Goal: Task Accomplishment & Management: Use online tool/utility

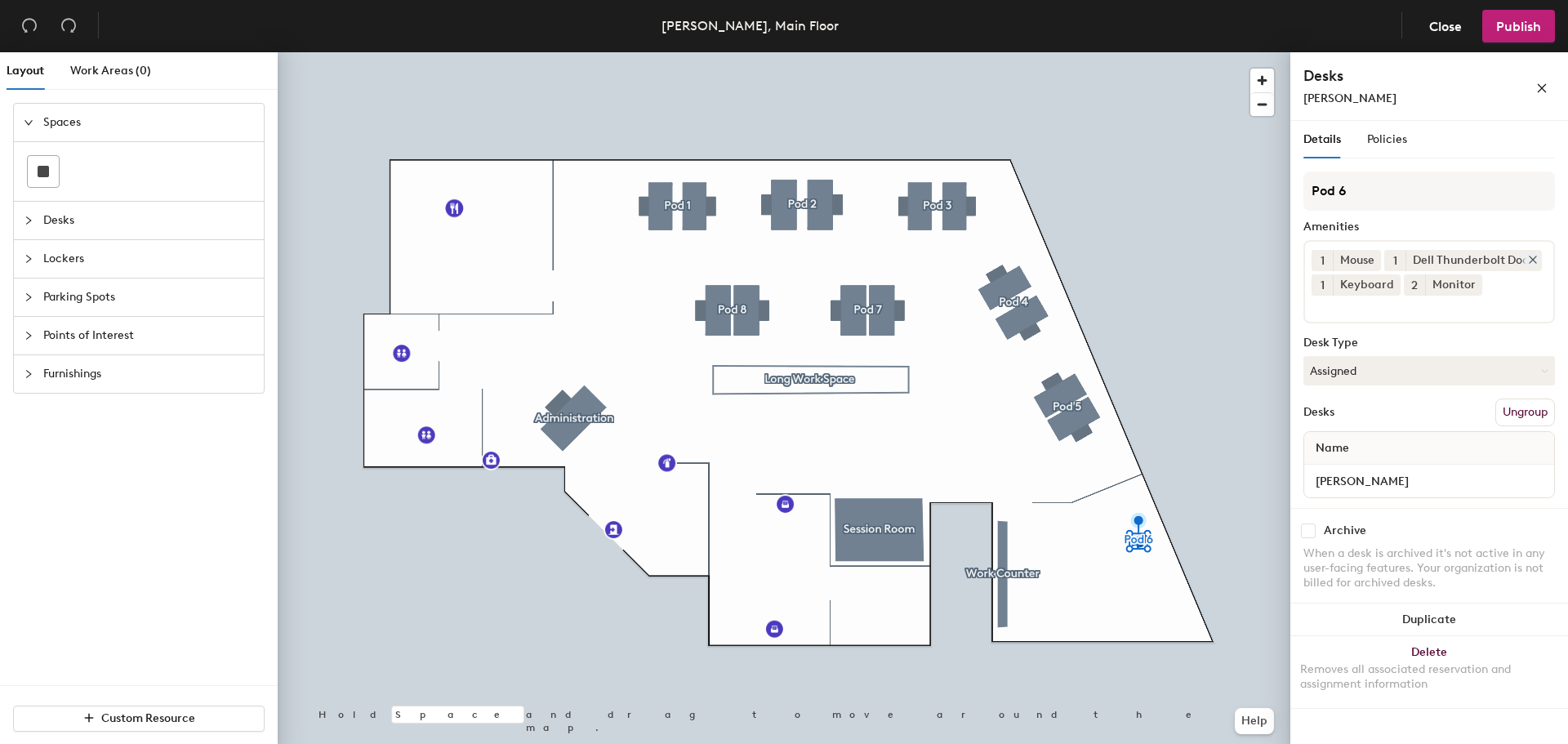
click at [1531, 259] on icon at bounding box center [1533, 259] width 7 height 7
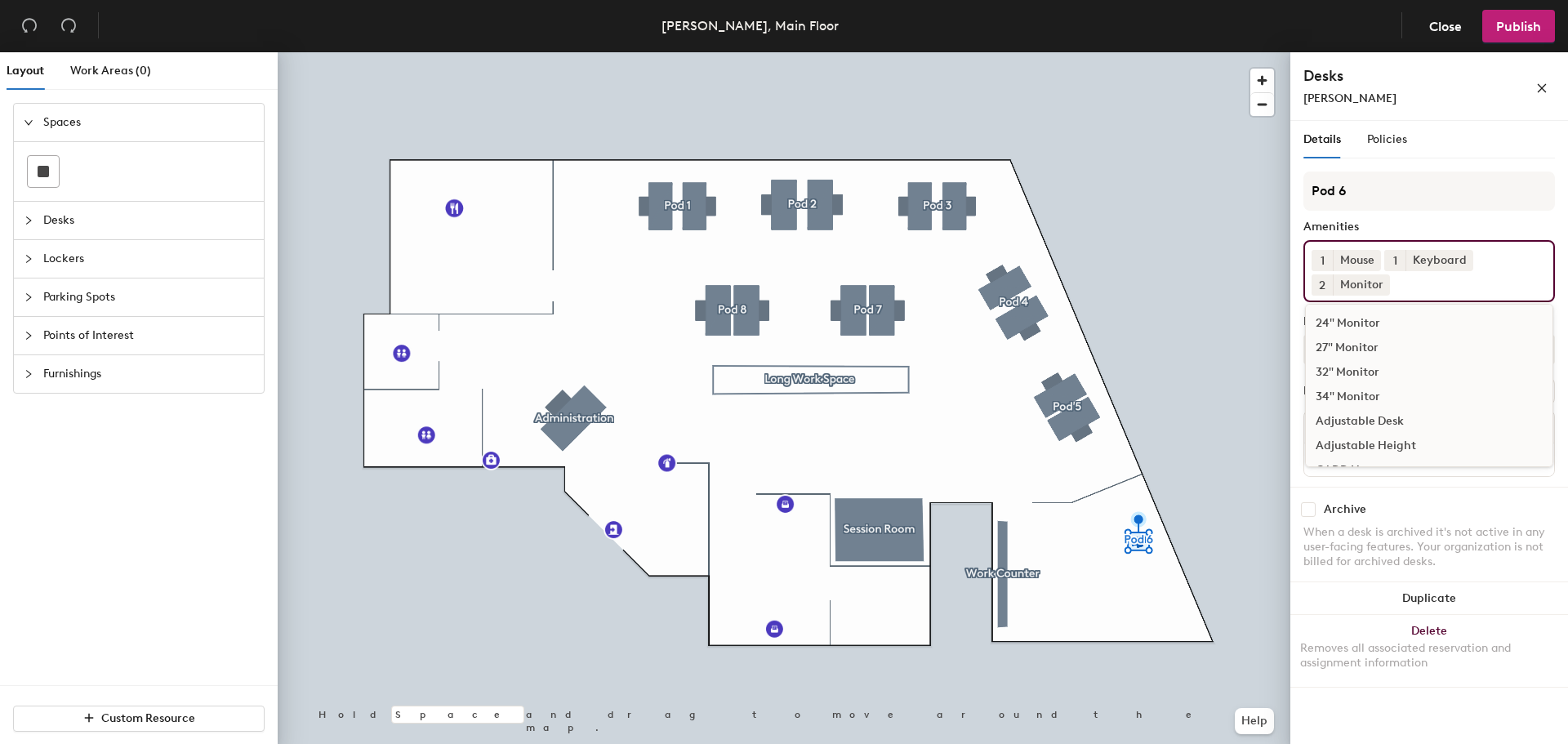
click at [1473, 284] on input at bounding box center [1467, 281] width 147 height 20
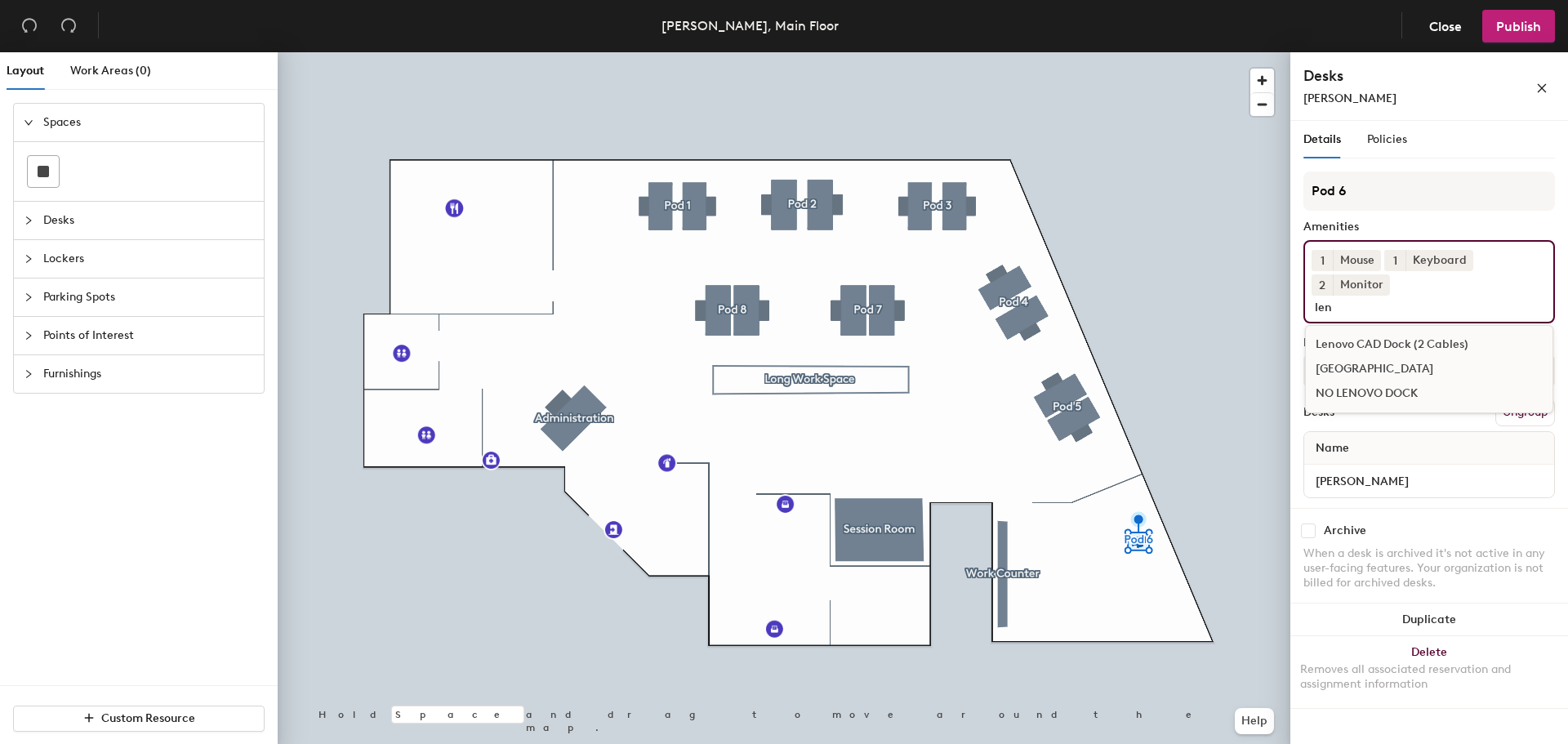
type input "len"
click at [1351, 357] on div "Lenovo Dock" at bounding box center [1429, 369] width 247 height 25
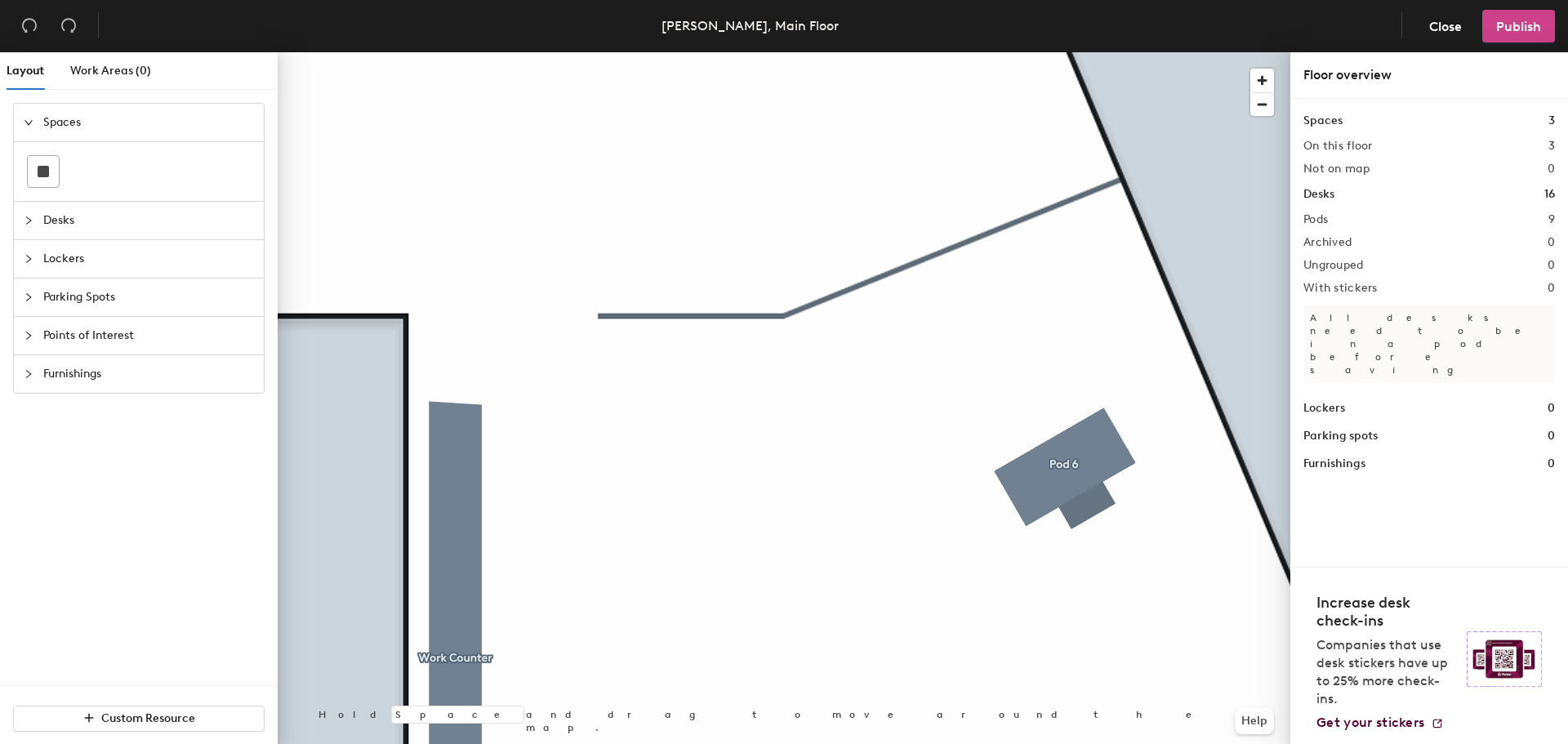
click at [1527, 24] on span "Publish" at bounding box center [1518, 27] width 45 height 15
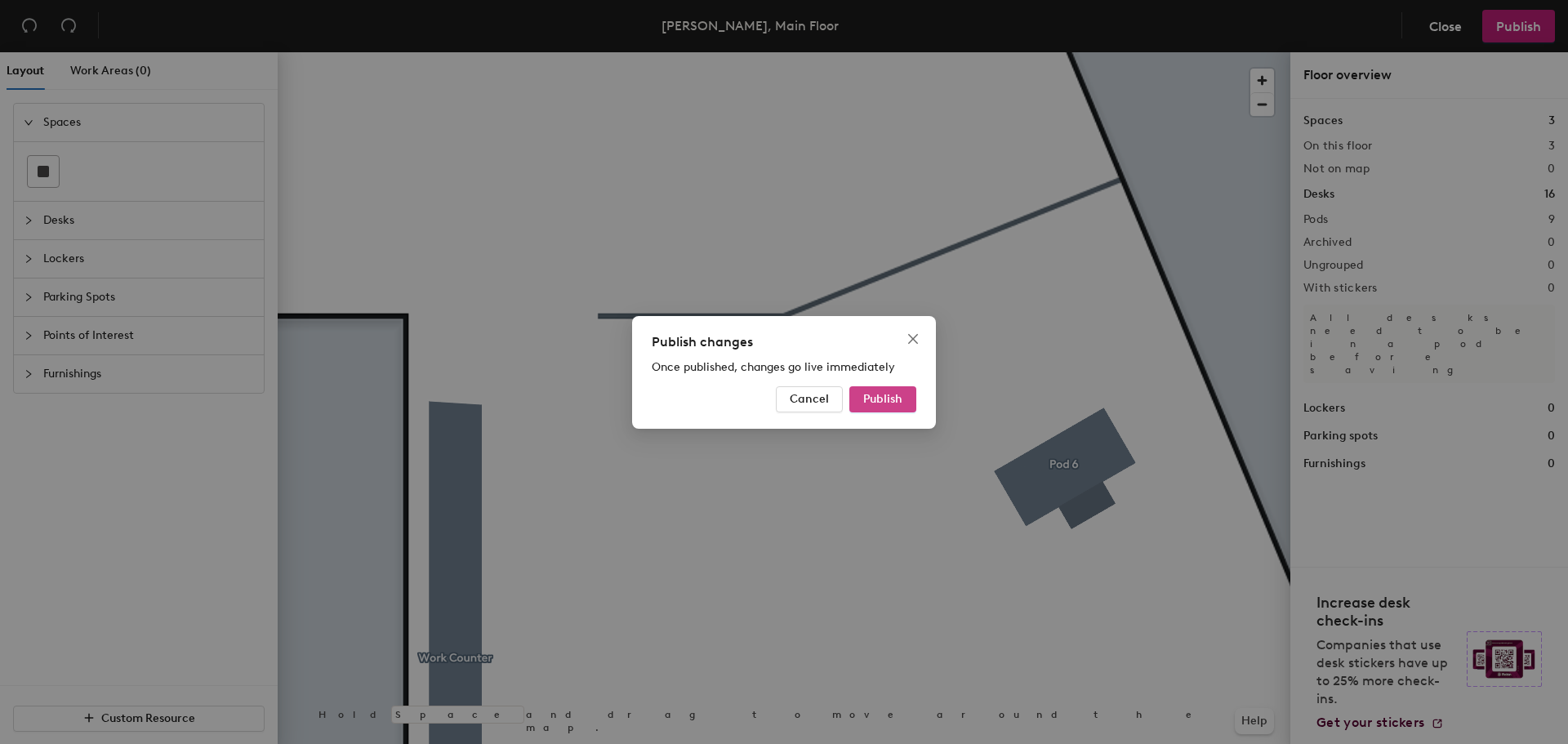
click at [884, 396] on span "Publish" at bounding box center [883, 399] width 39 height 14
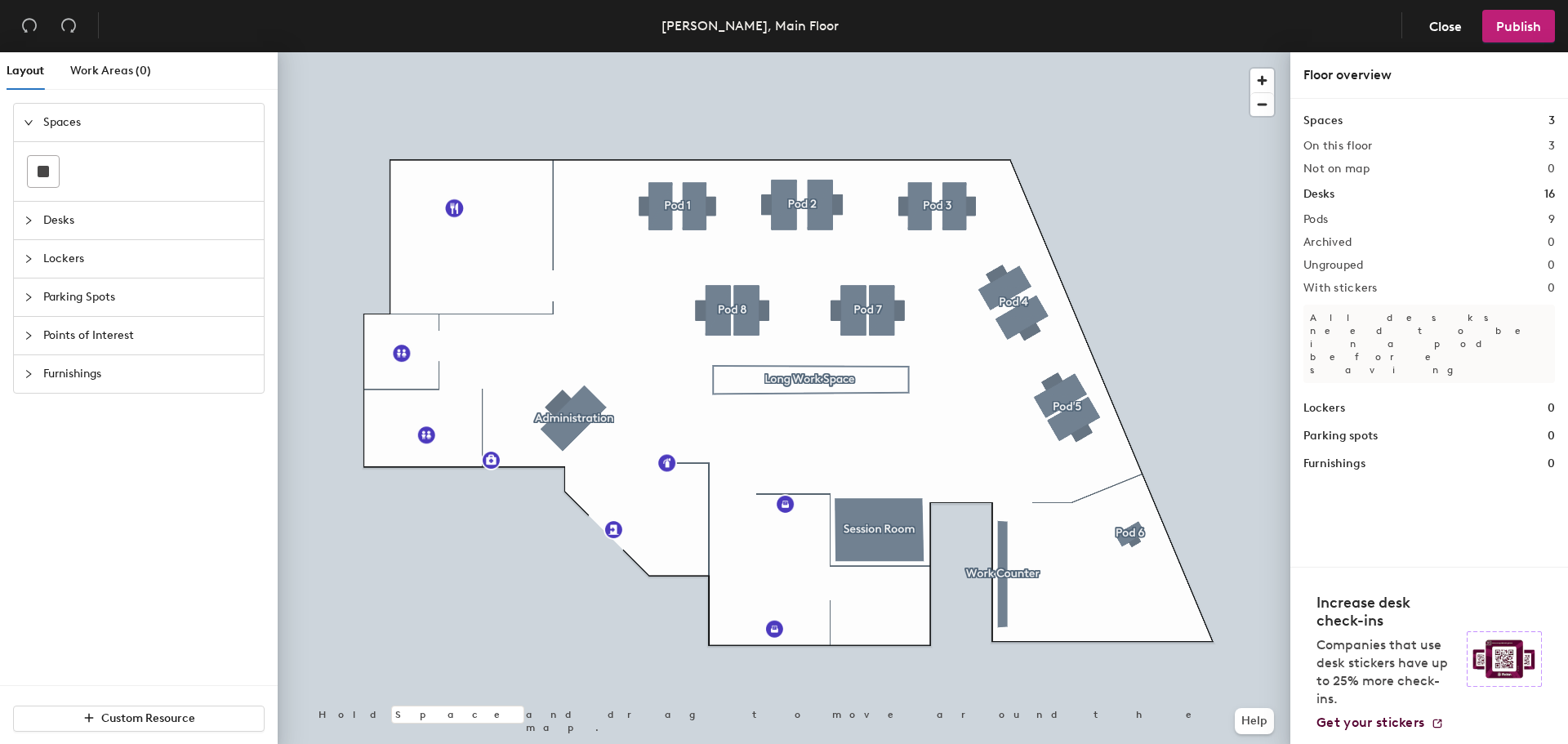
click at [26, 219] on icon "collapsed" at bounding box center [28, 220] width 9 height 9
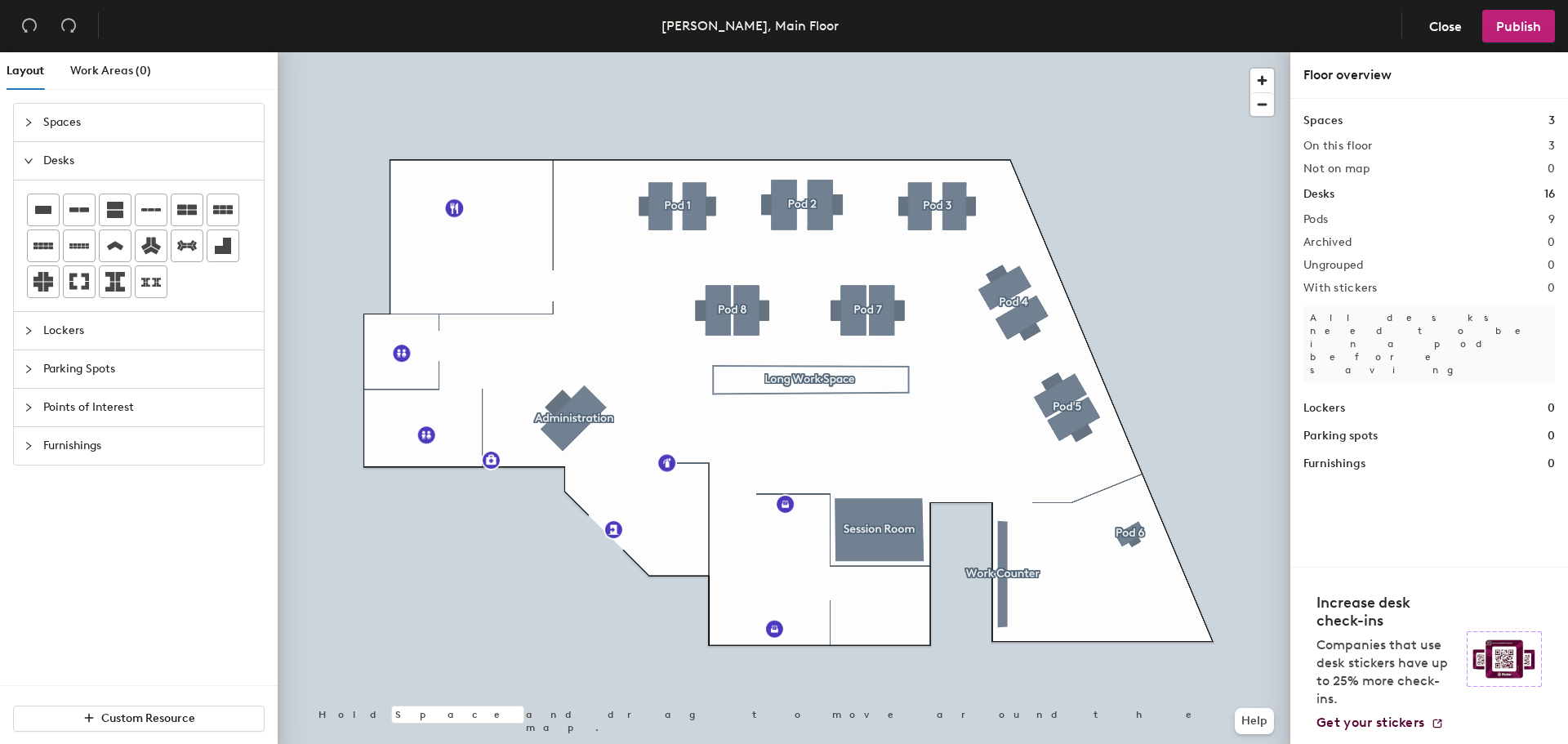
click at [27, 164] on icon "expanded" at bounding box center [28, 160] width 9 height 9
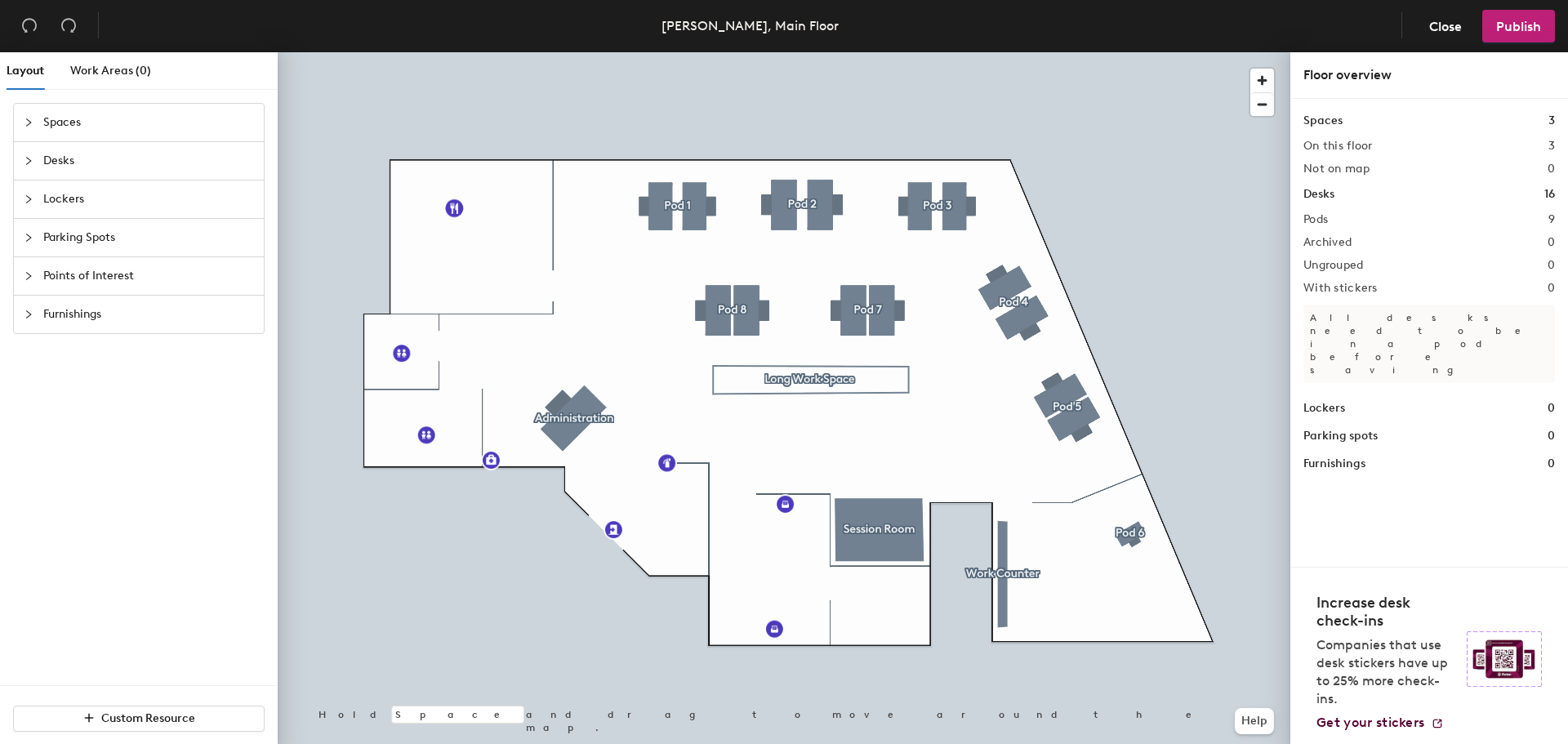
click at [26, 119] on icon "collapsed" at bounding box center [28, 122] width 9 height 9
click at [26, 119] on icon "expanded" at bounding box center [28, 122] width 9 height 9
click at [107, 74] on span "Work Areas (0)" at bounding box center [110, 70] width 80 height 14
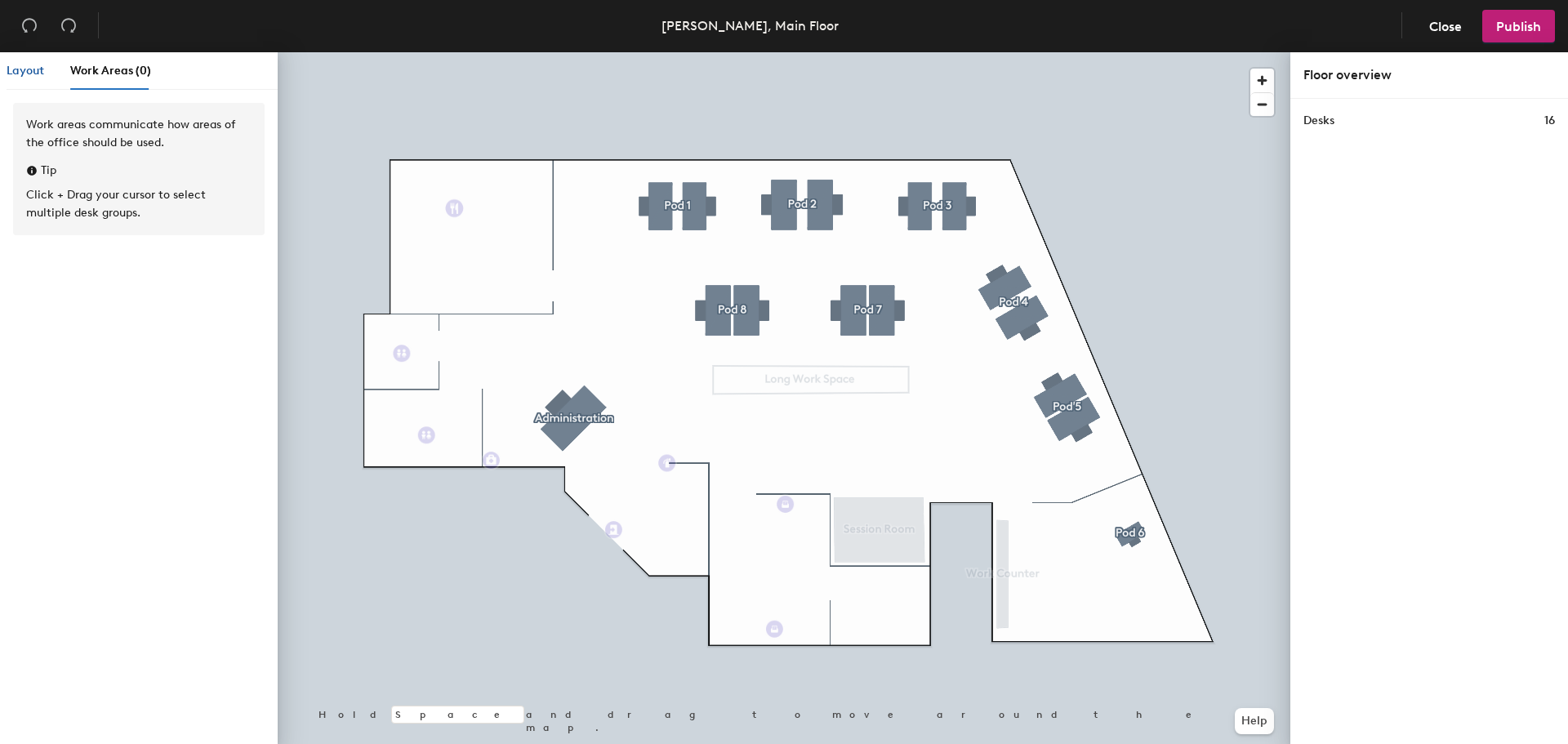
click at [27, 74] on span "Layout" at bounding box center [26, 70] width 38 height 14
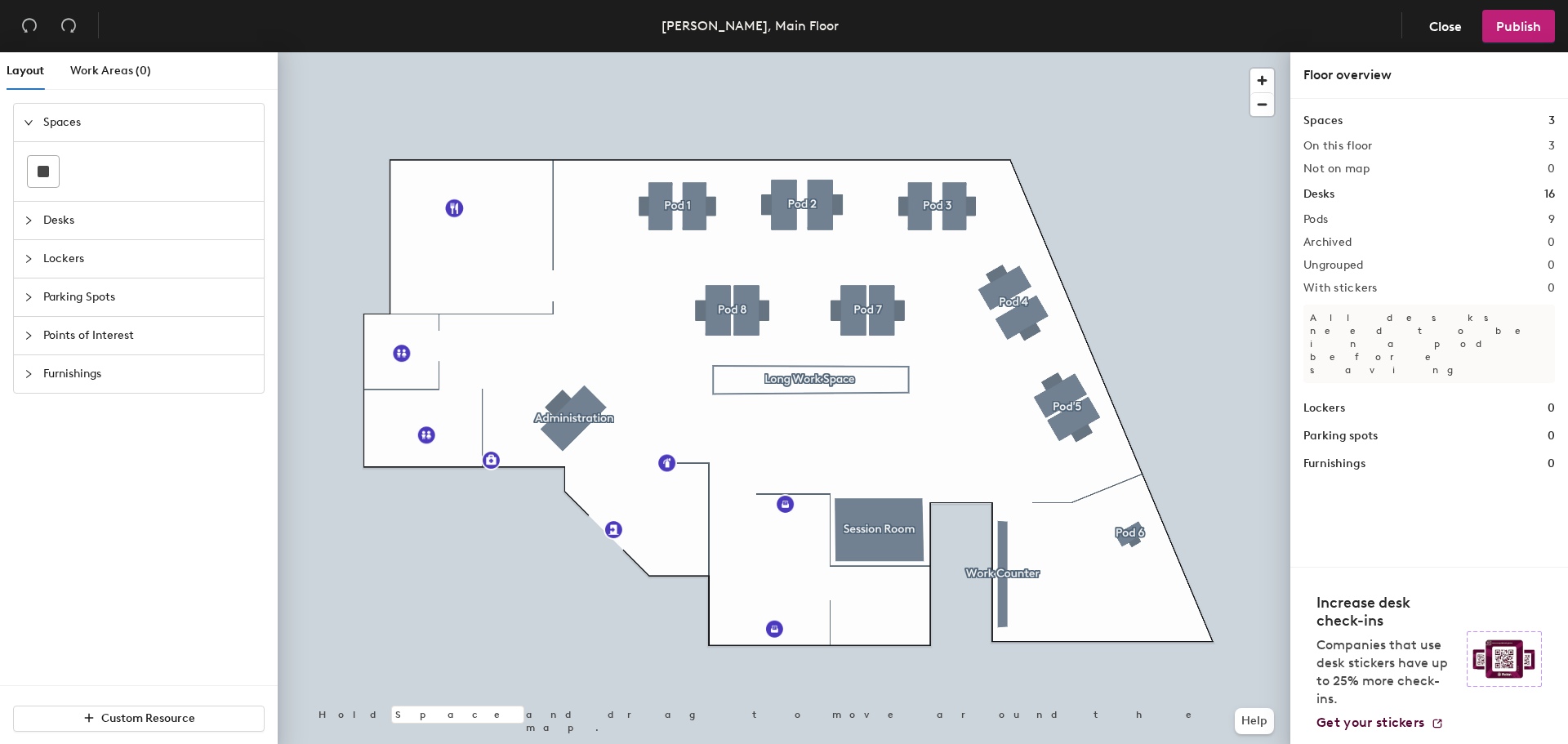
click at [1324, 197] on h1 "Desks" at bounding box center [1319, 193] width 31 height 18
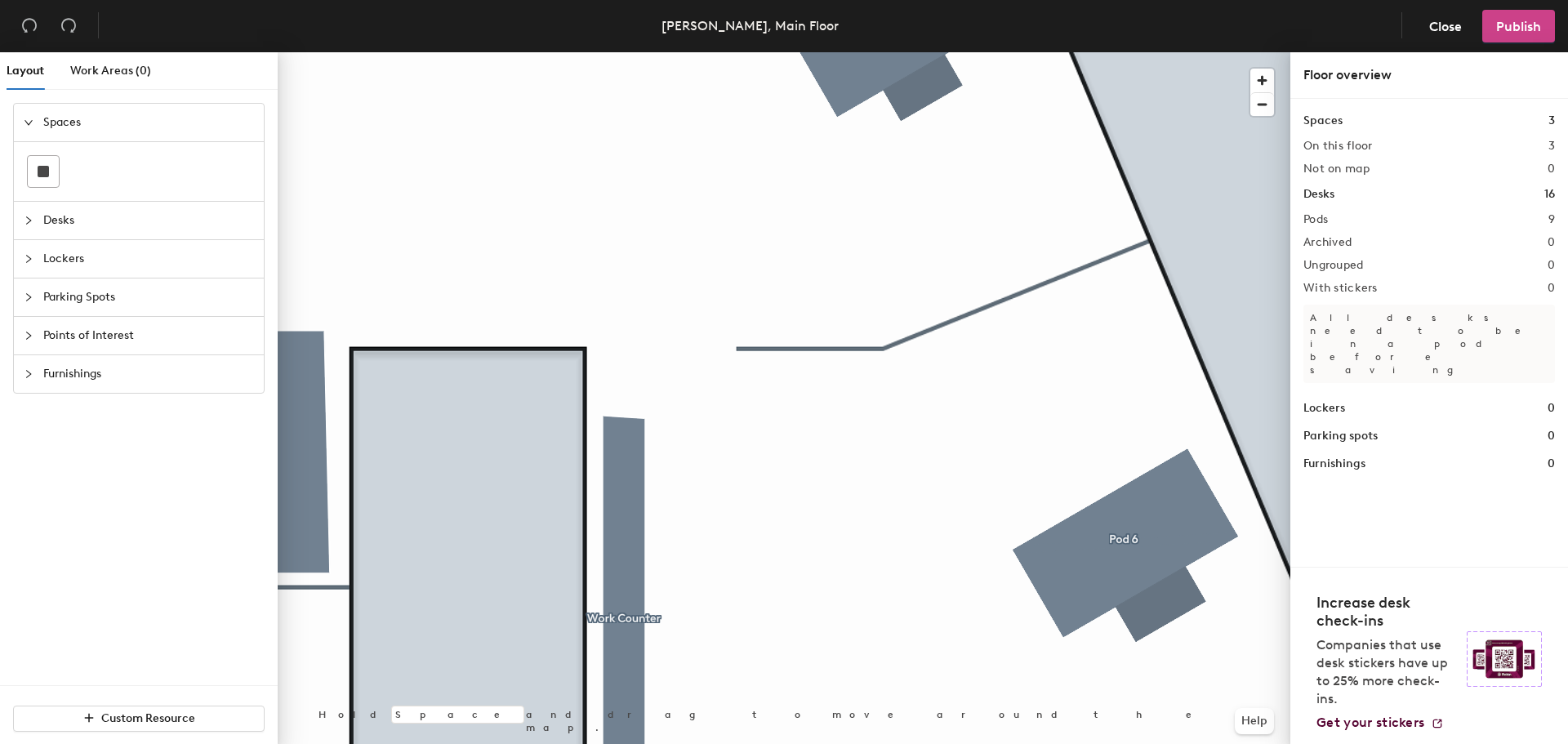
click at [1524, 27] on span "Publish" at bounding box center [1518, 27] width 45 height 15
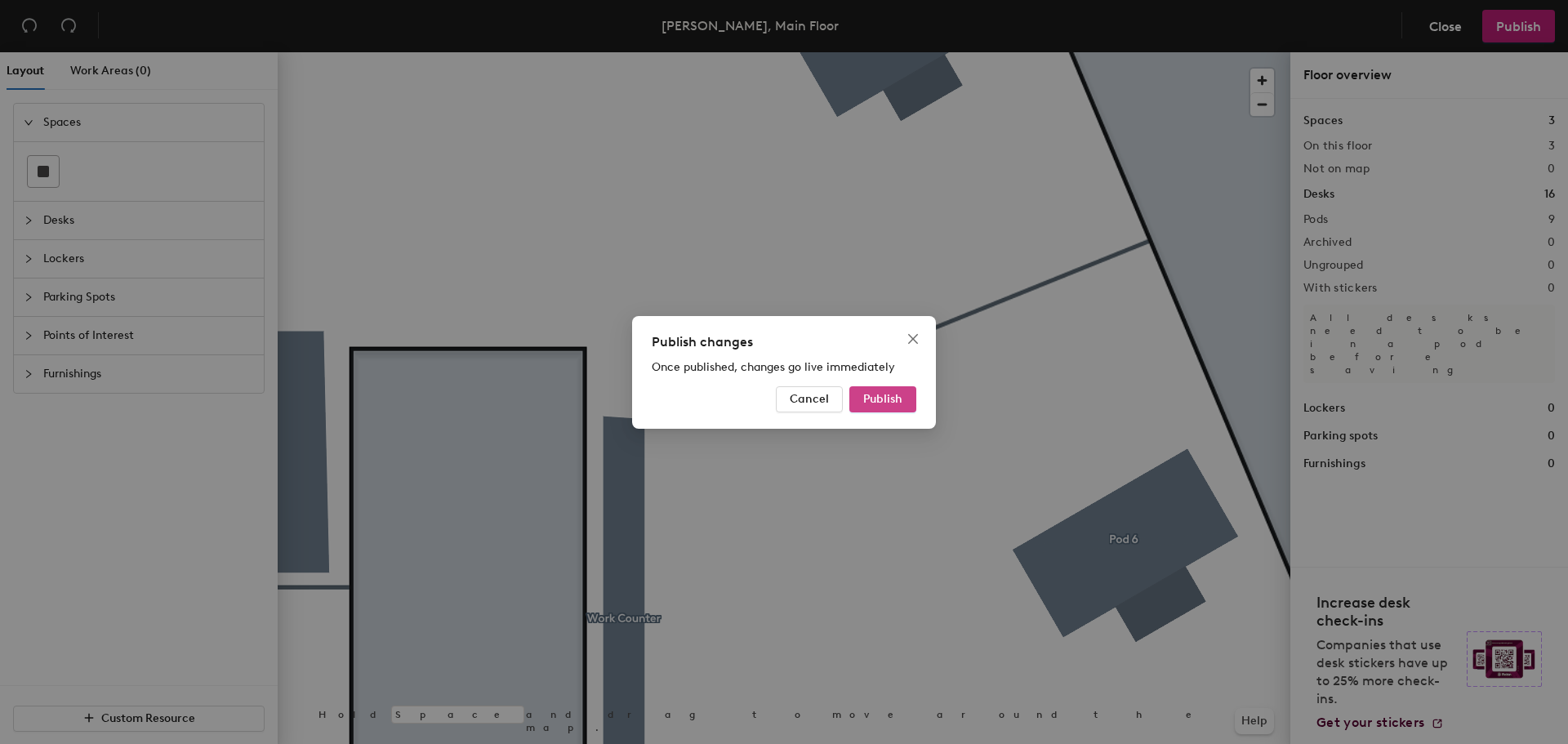
click at [896, 401] on span "Publish" at bounding box center [883, 399] width 39 height 14
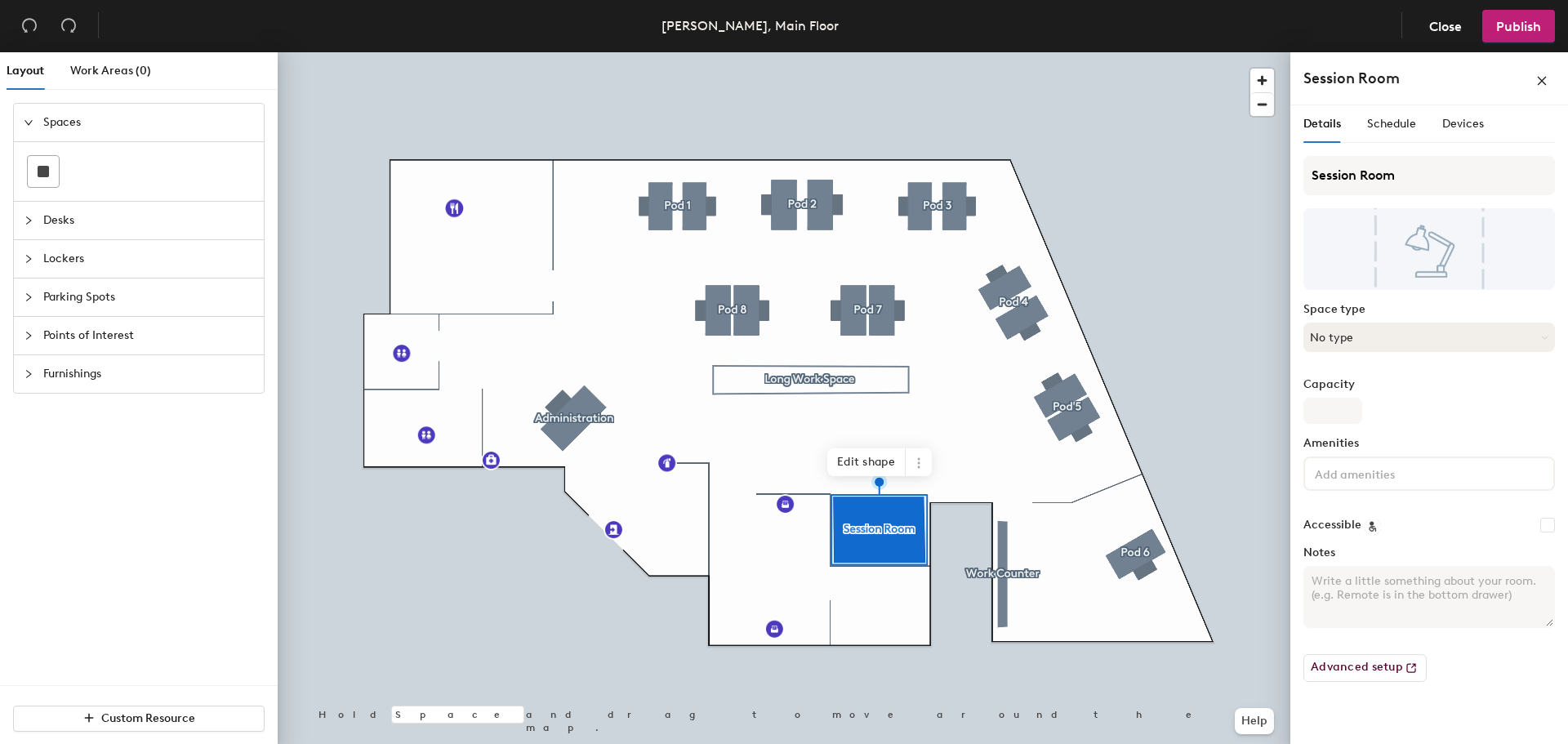
click at [1382, 338] on button "No type" at bounding box center [1429, 337] width 252 height 29
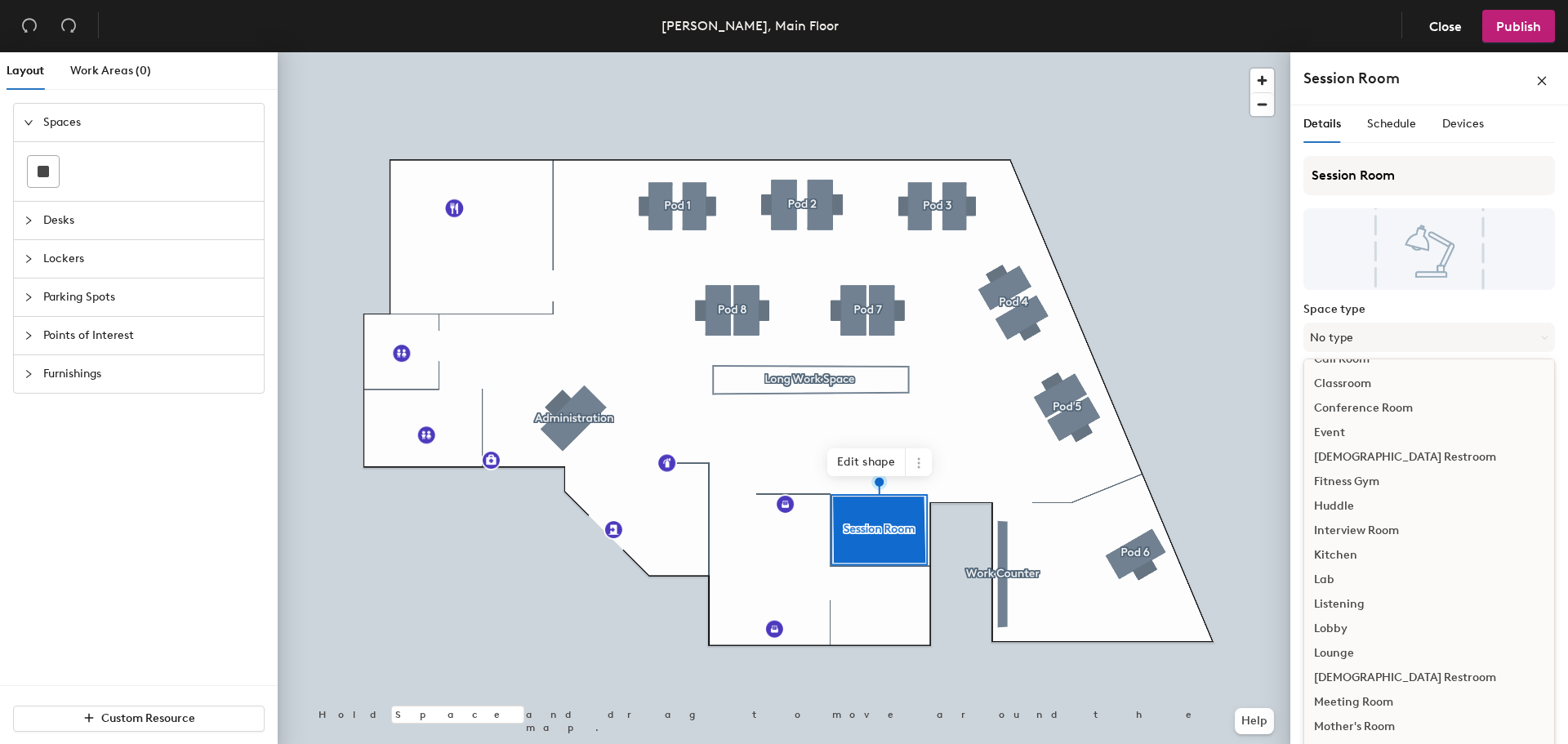
scroll to position [143, 0]
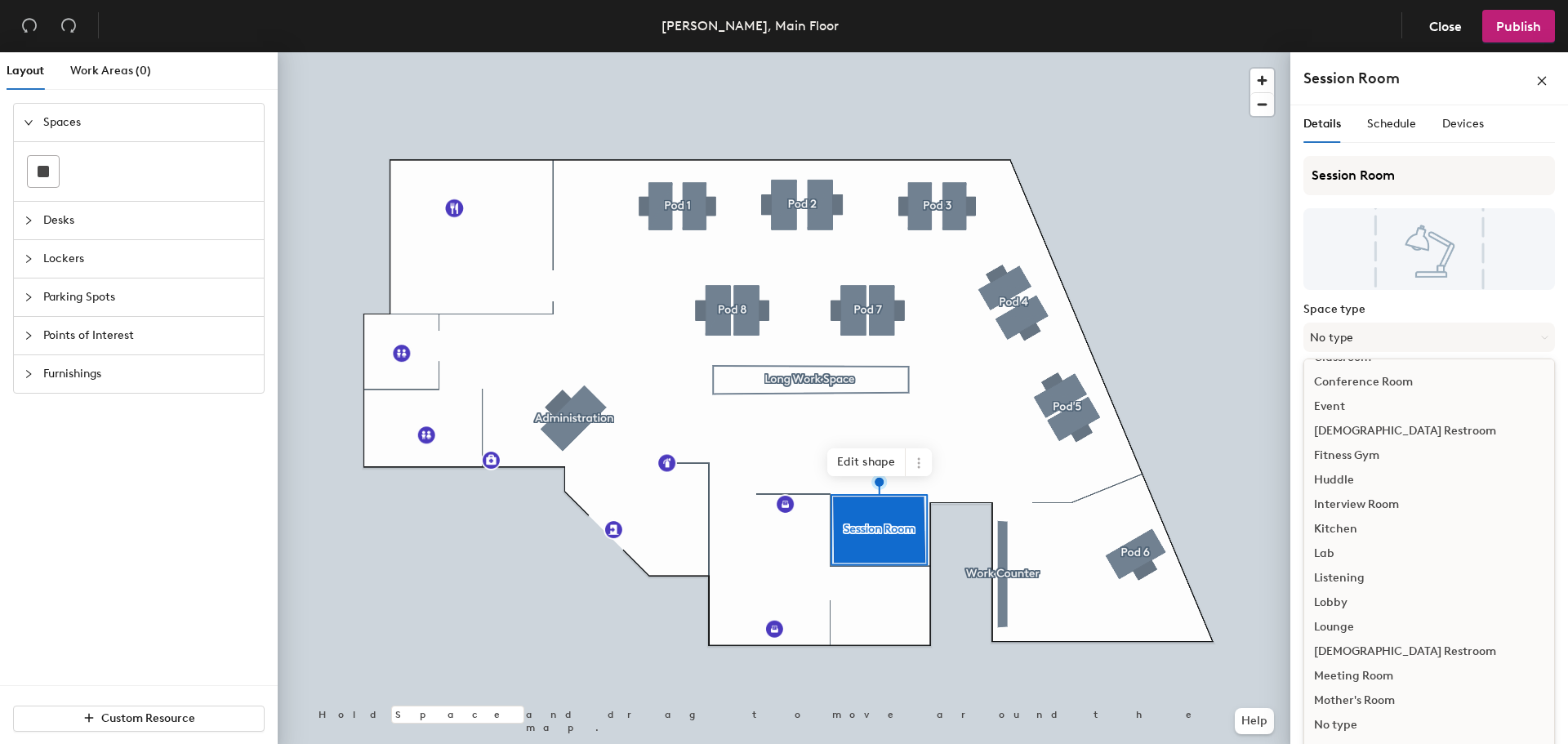
click at [1362, 671] on div "Meeting Room" at bounding box center [1429, 676] width 250 height 25
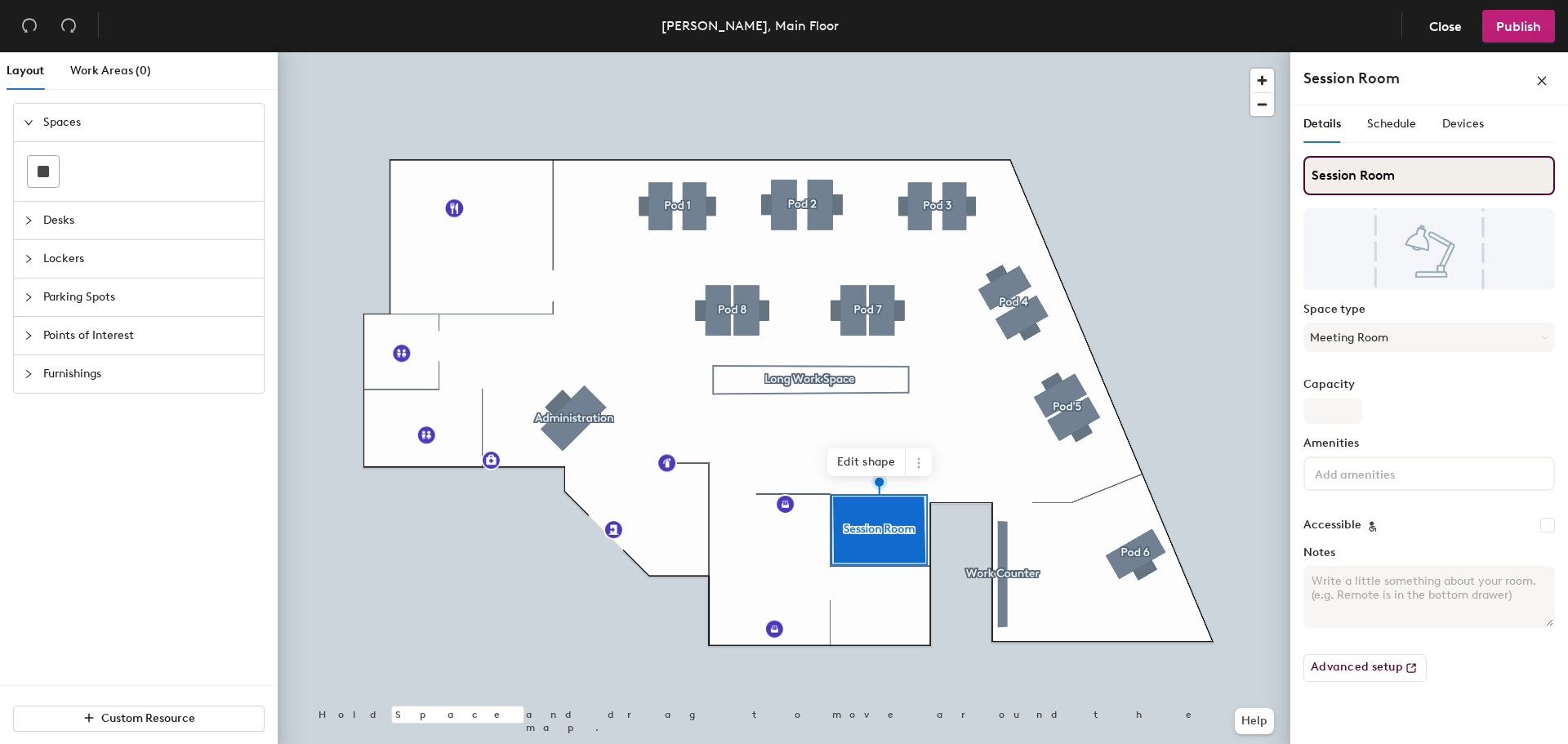
drag, startPoint x: 1407, startPoint y: 174, endPoint x: 1305, endPoint y: 180, distance: 102.2
click at [1305, 180] on input "Session Room" at bounding box center [1429, 176] width 252 height 39
type input "[PERSON_NAME]"
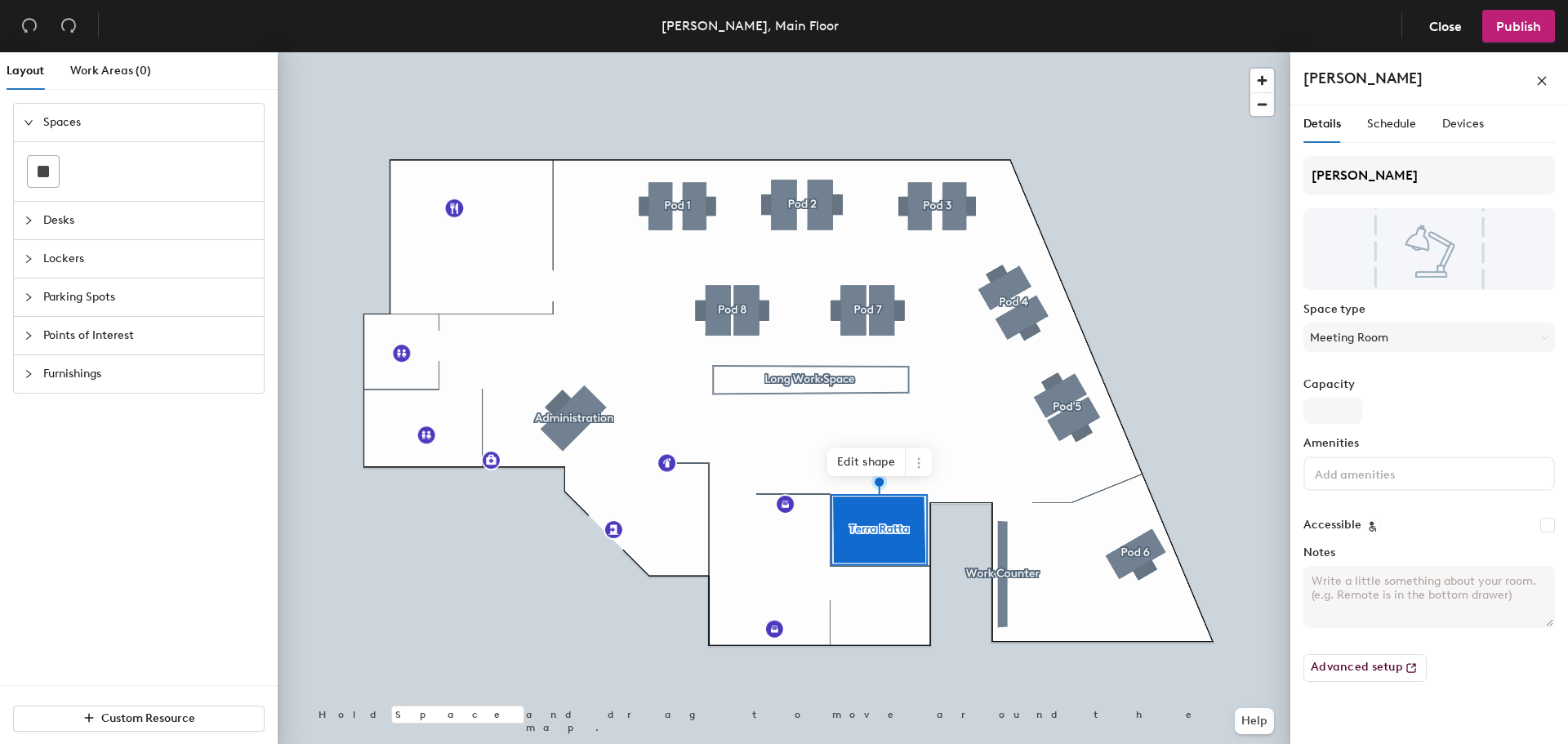
click at [1379, 483] on div at bounding box center [1429, 473] width 252 height 34
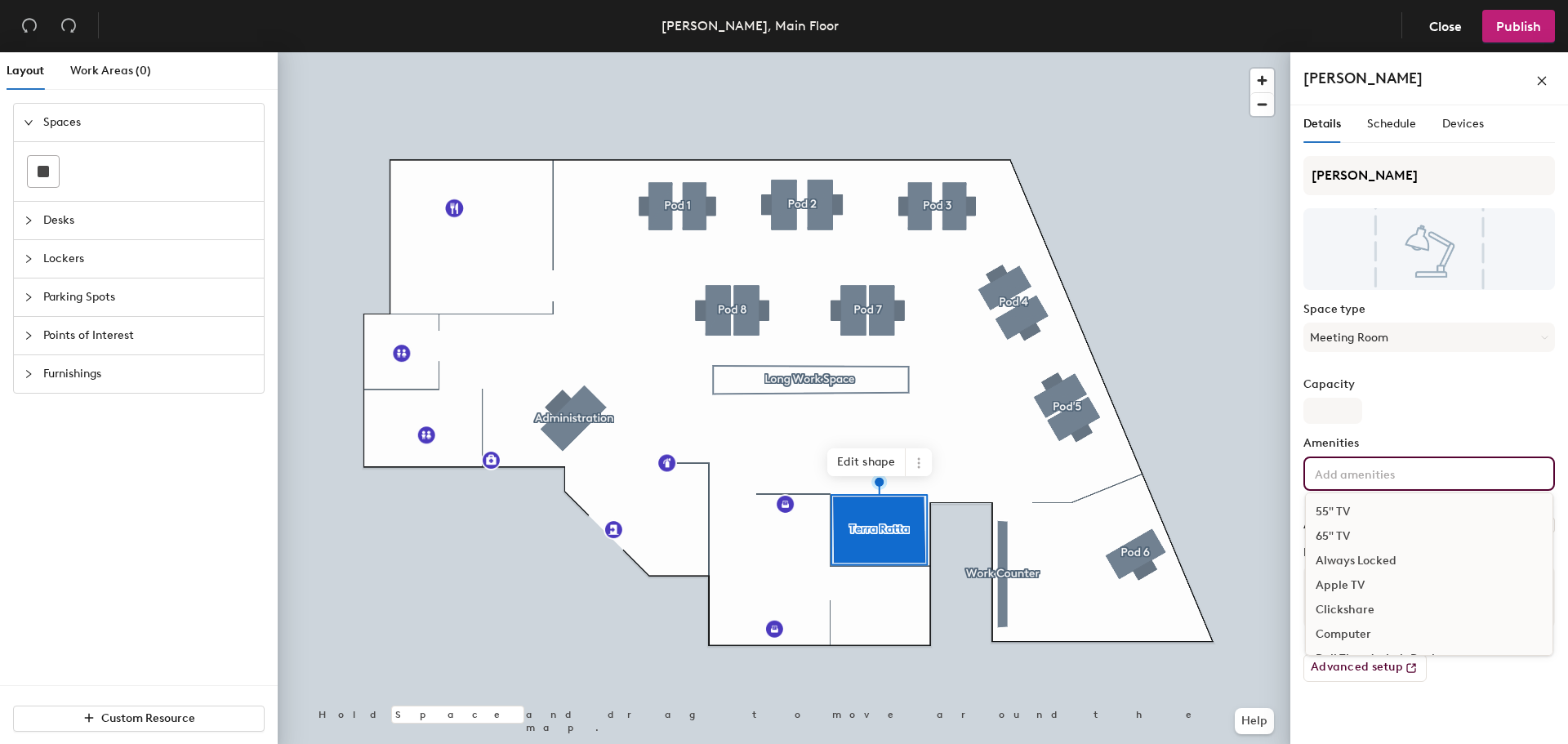
click at [1339, 508] on div "55" TV" at bounding box center [1429, 512] width 247 height 25
click at [1376, 568] on div "TEAMS Conferencing" at bounding box center [1429, 566] width 247 height 25
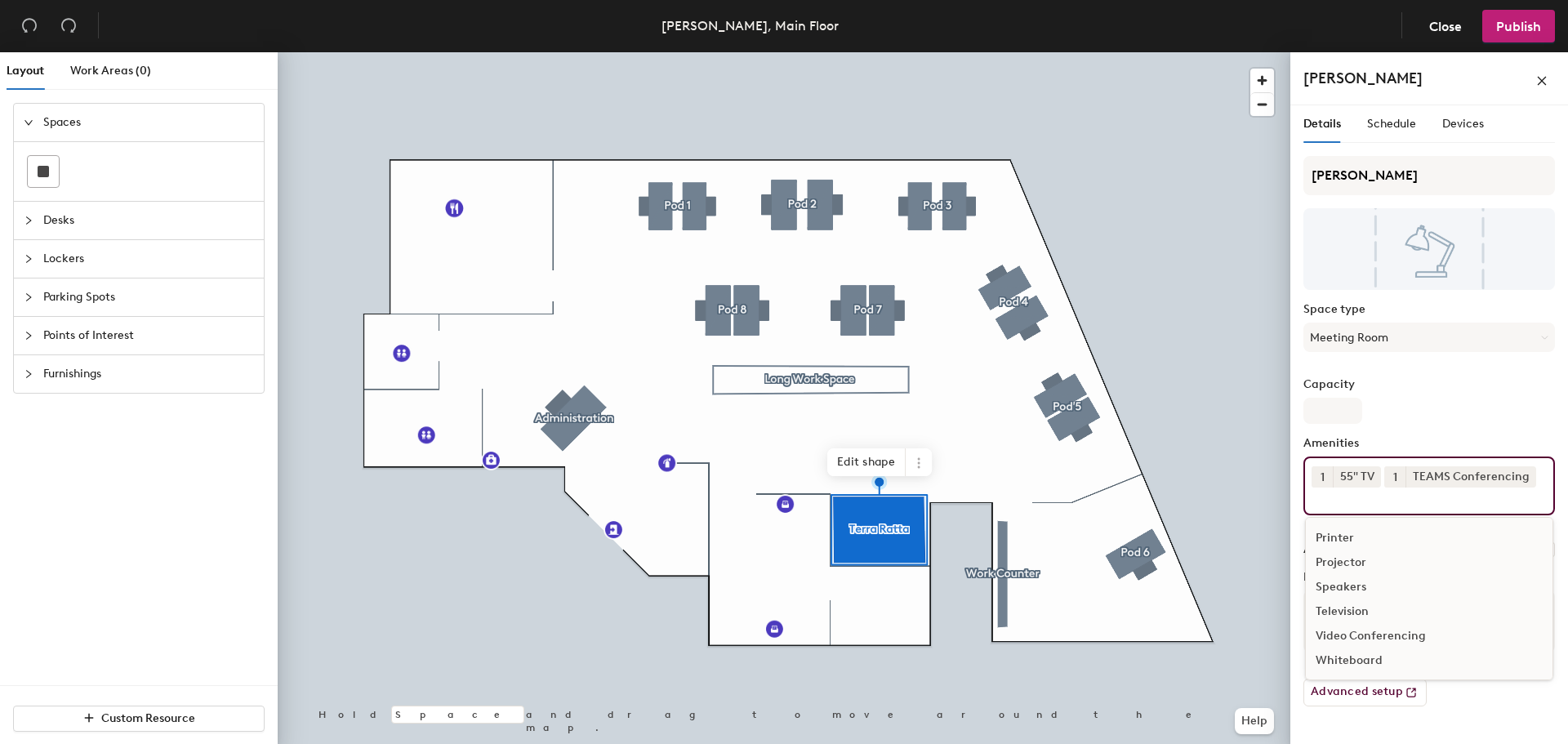
scroll to position [317, 0]
click at [1368, 633] on div "Video Conferencing" at bounding box center [1429, 636] width 247 height 25
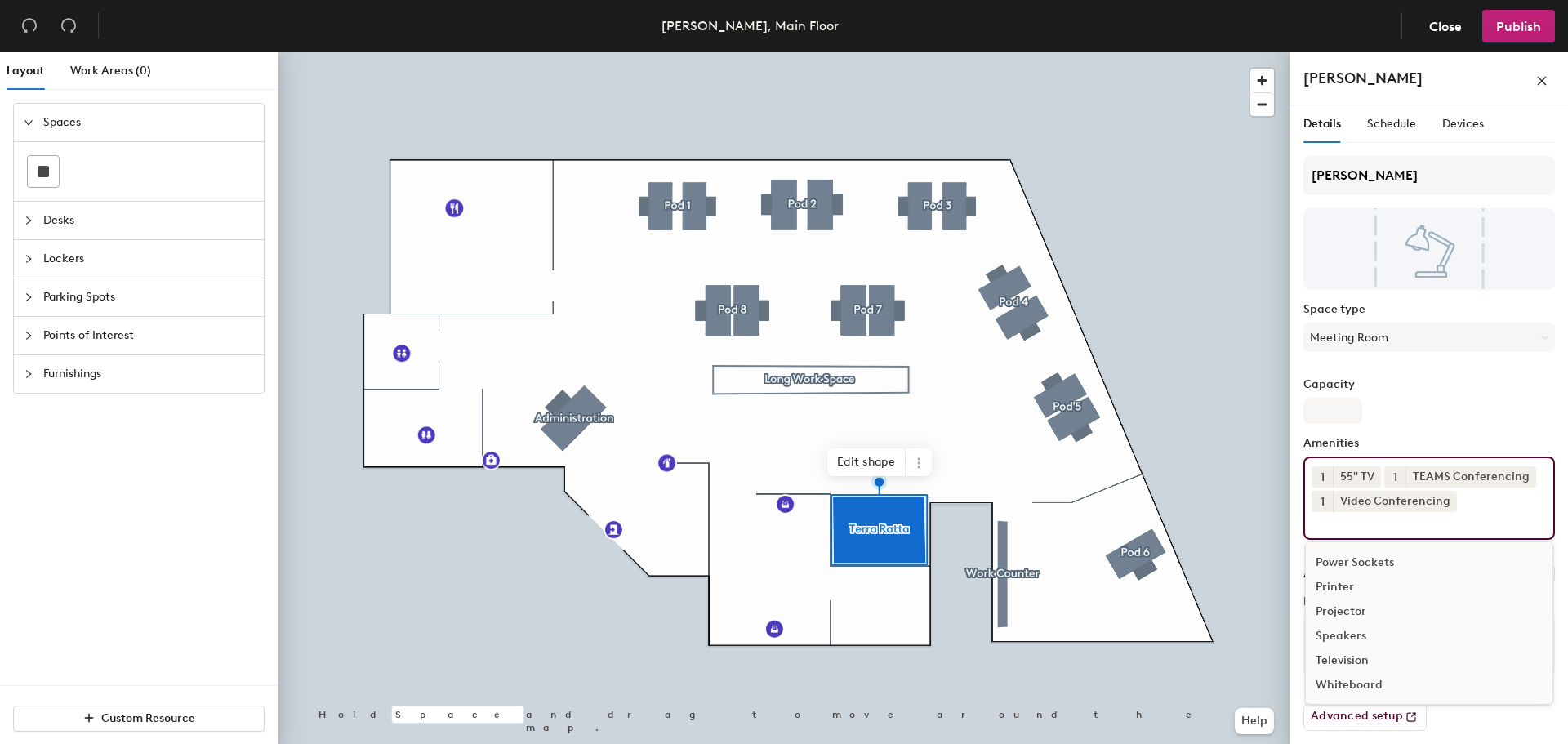
scroll to position [292, 0]
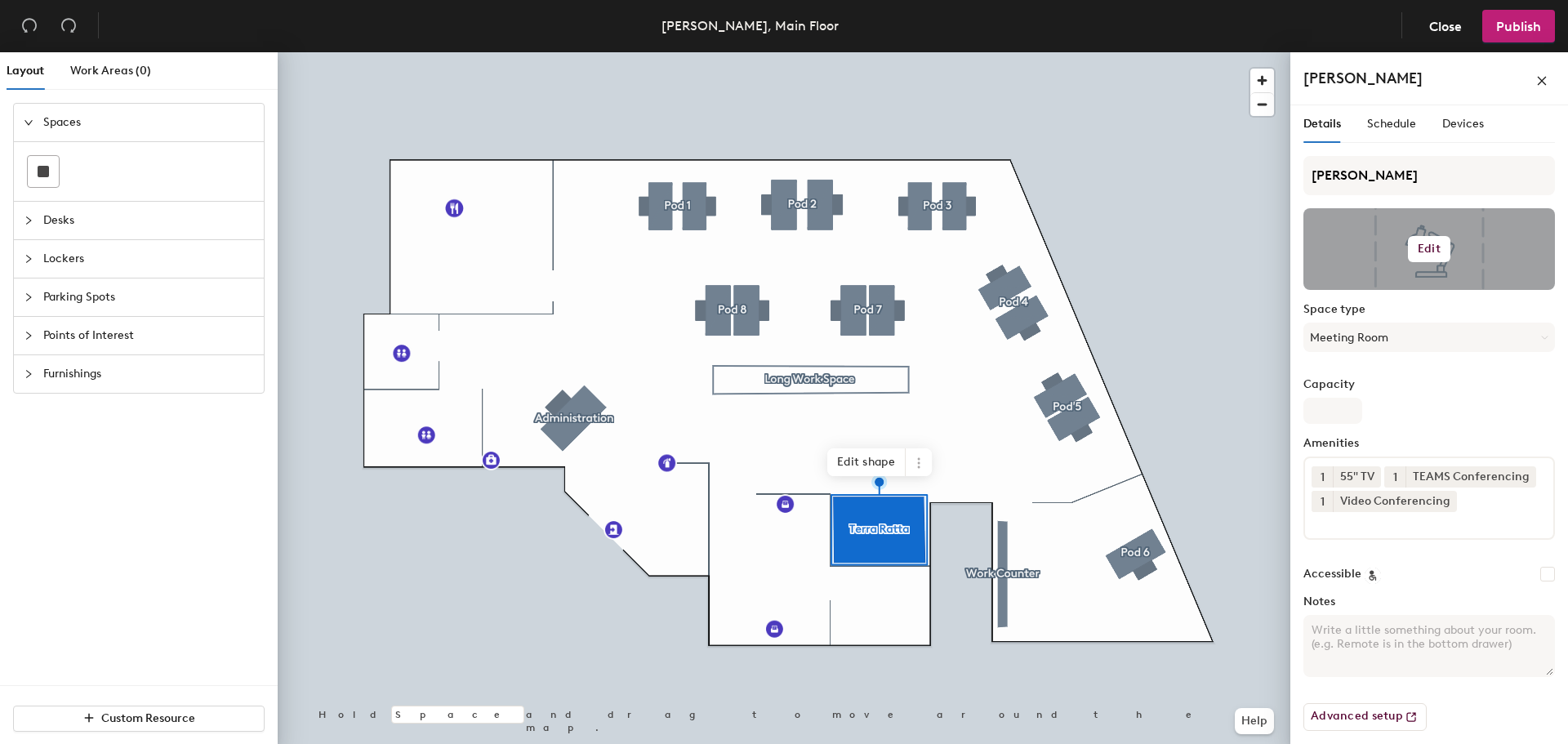
click at [1422, 247] on h6 "Edit" at bounding box center [1429, 248] width 23 height 13
click at [1368, 294] on input "file" at bounding box center [1442, 296] width 250 height 25
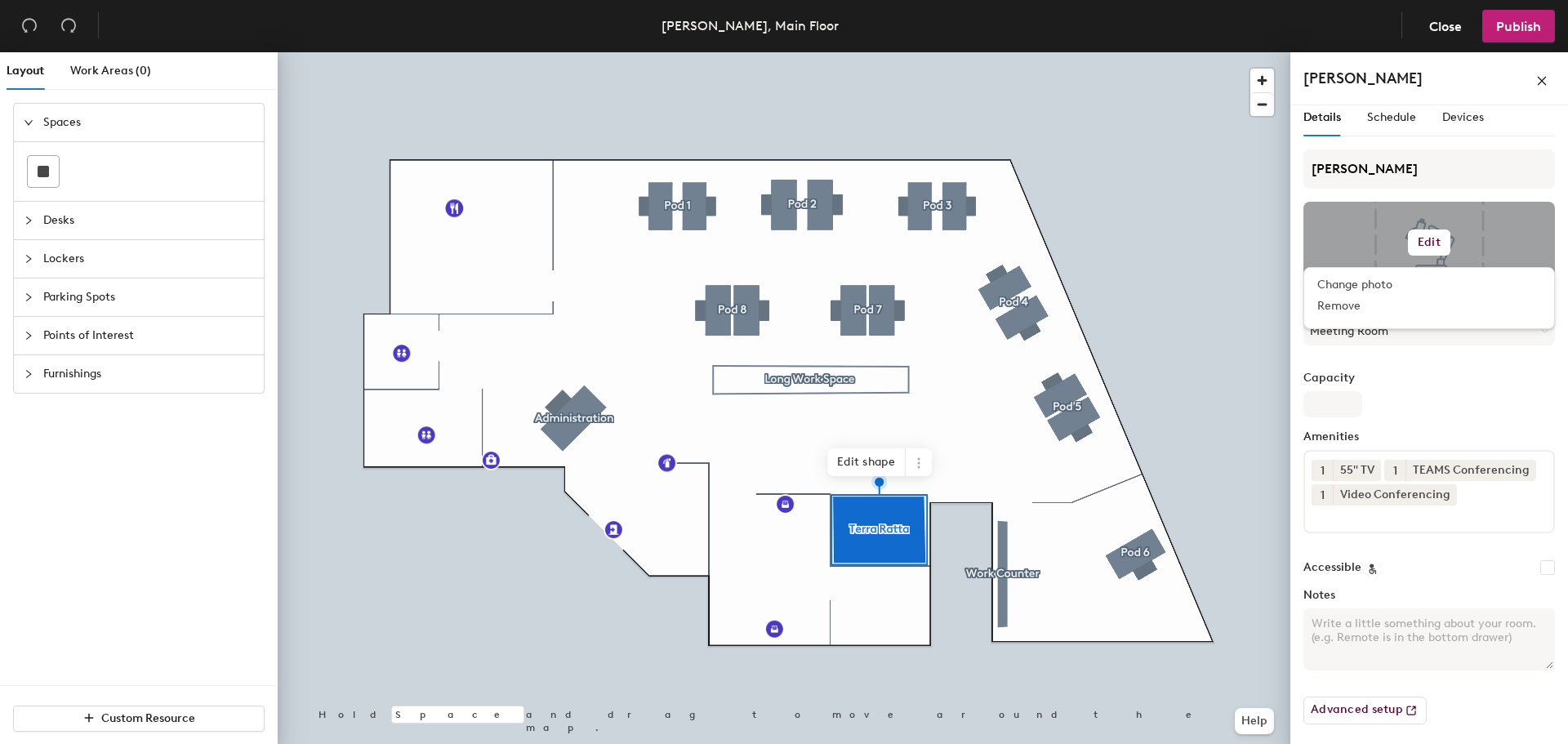
scroll to position [0, 0]
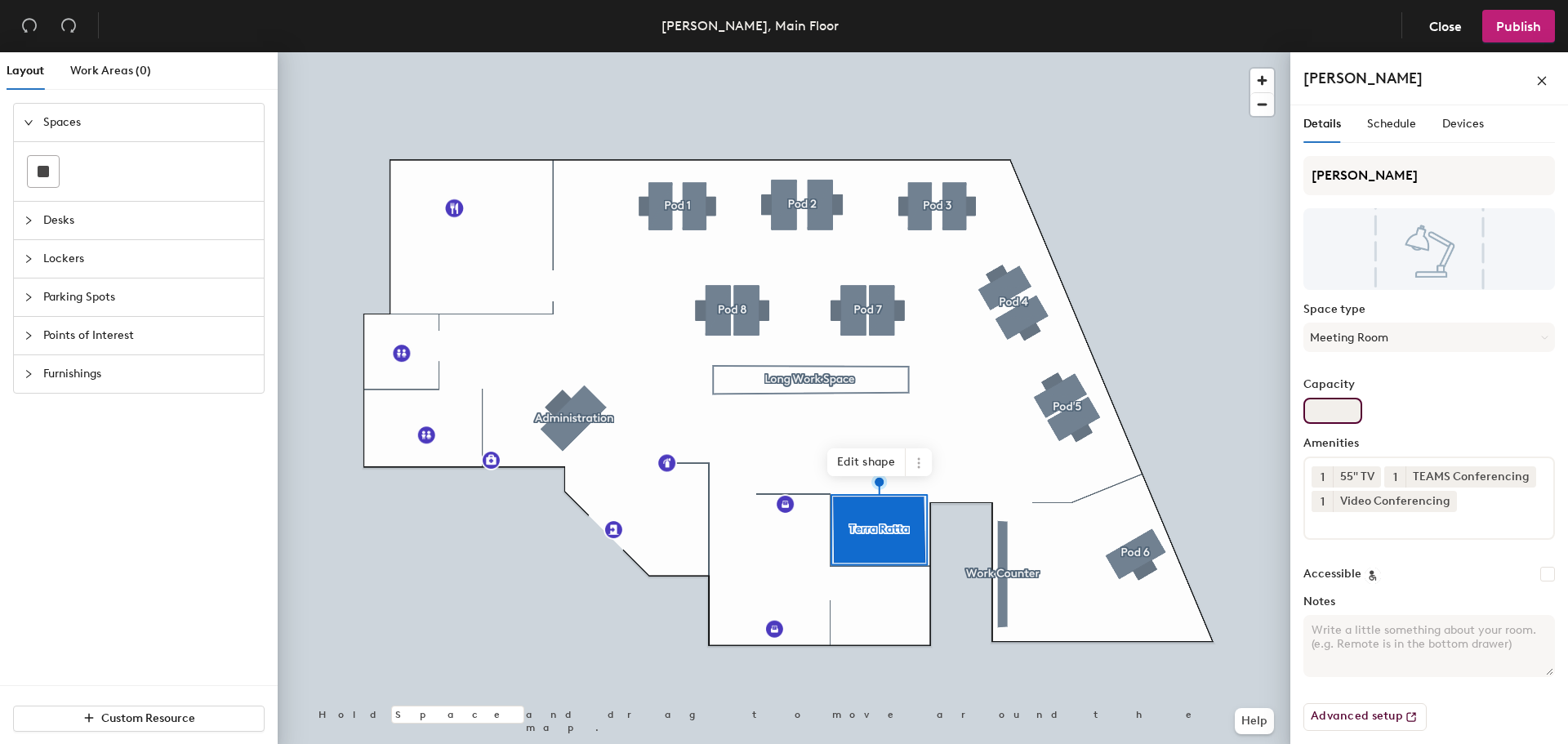
click at [1322, 408] on input "Capacity" at bounding box center [1333, 410] width 59 height 27
type input "4"
click at [1401, 125] on span "Schedule" at bounding box center [1392, 123] width 49 height 14
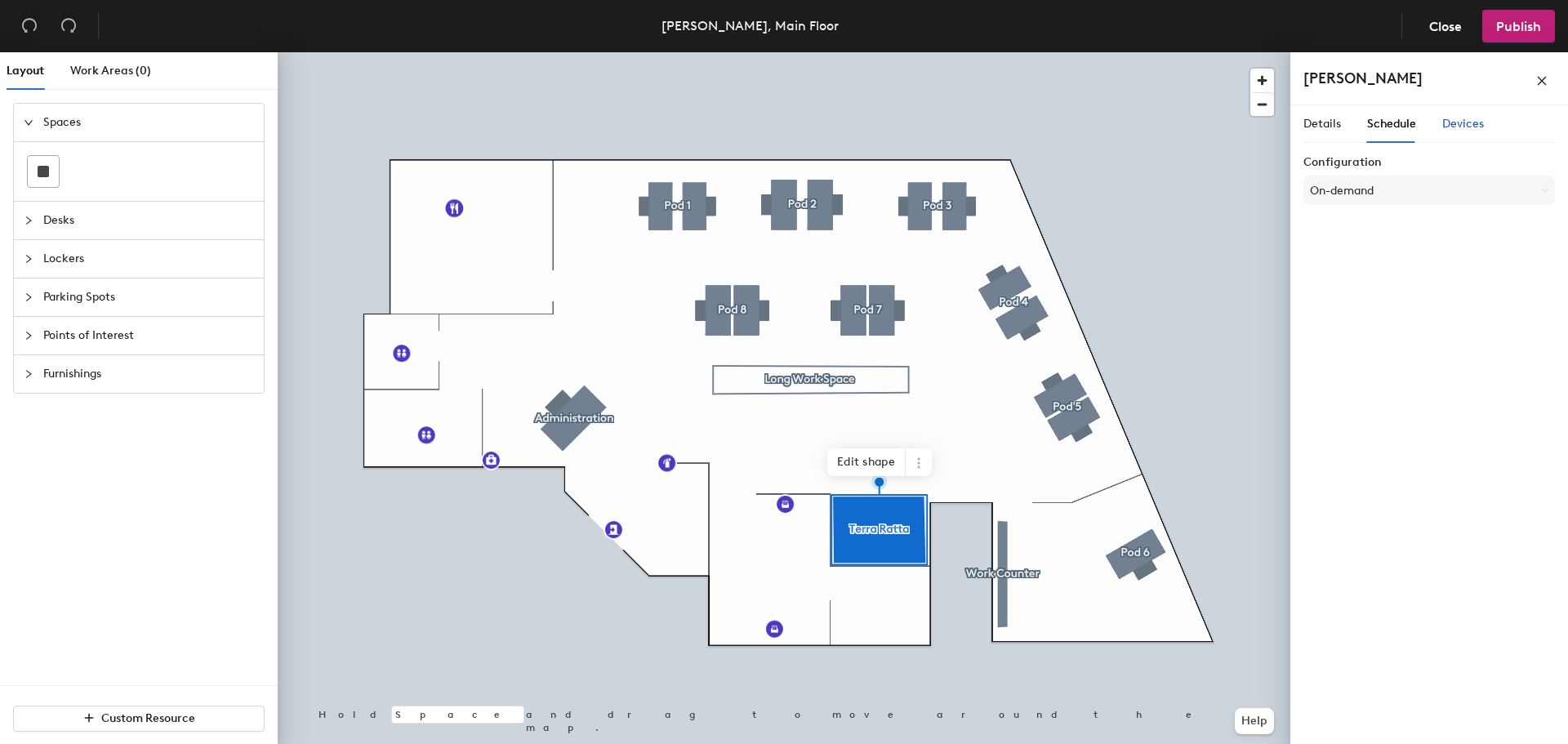
click at [1458, 125] on span "Devices" at bounding box center [1463, 123] width 42 height 14
click at [1531, 170] on h6 "Add" at bounding box center [1533, 169] width 23 height 13
click at [1319, 123] on span "Details" at bounding box center [1322, 123] width 38 height 14
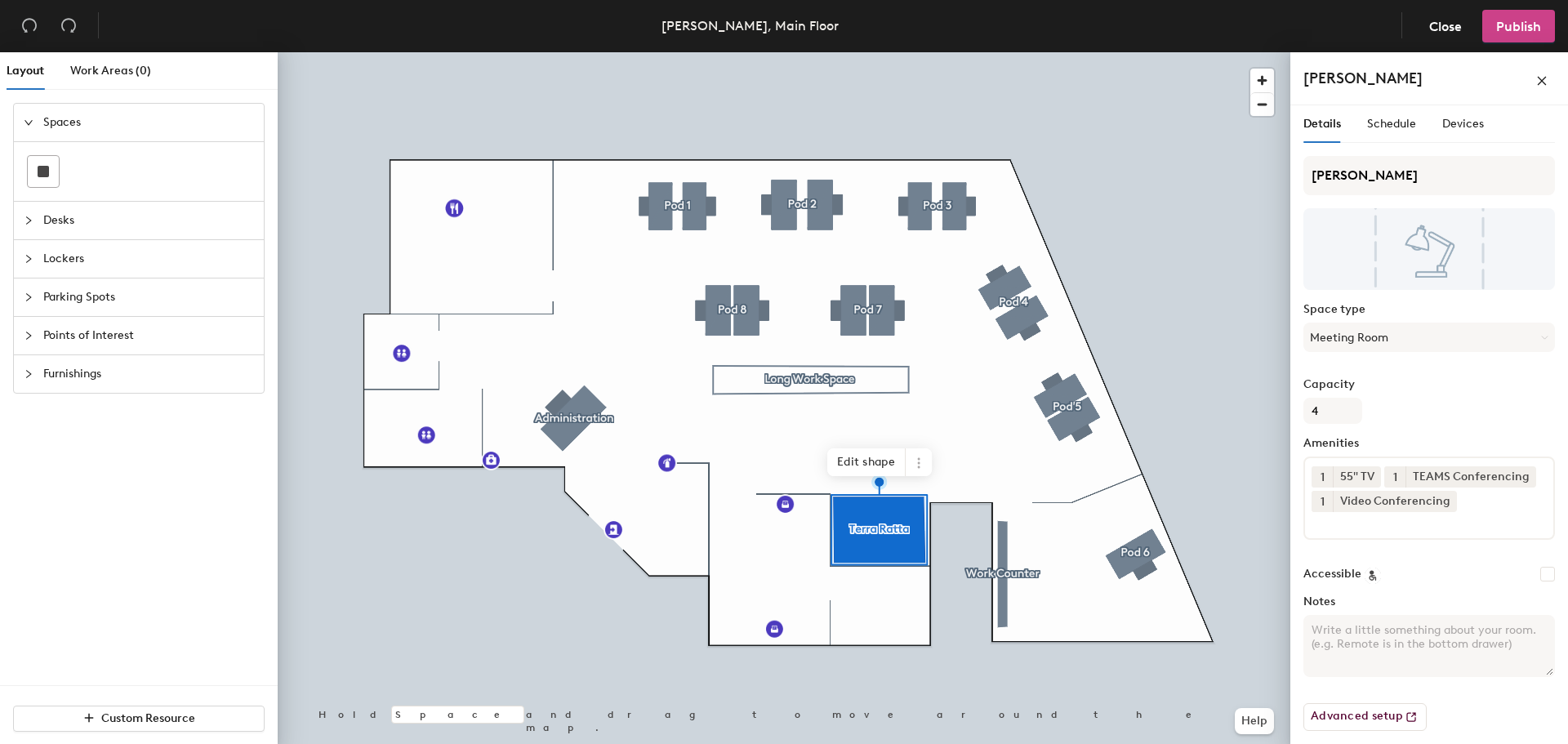
click at [1515, 22] on span "Publish" at bounding box center [1518, 27] width 45 height 15
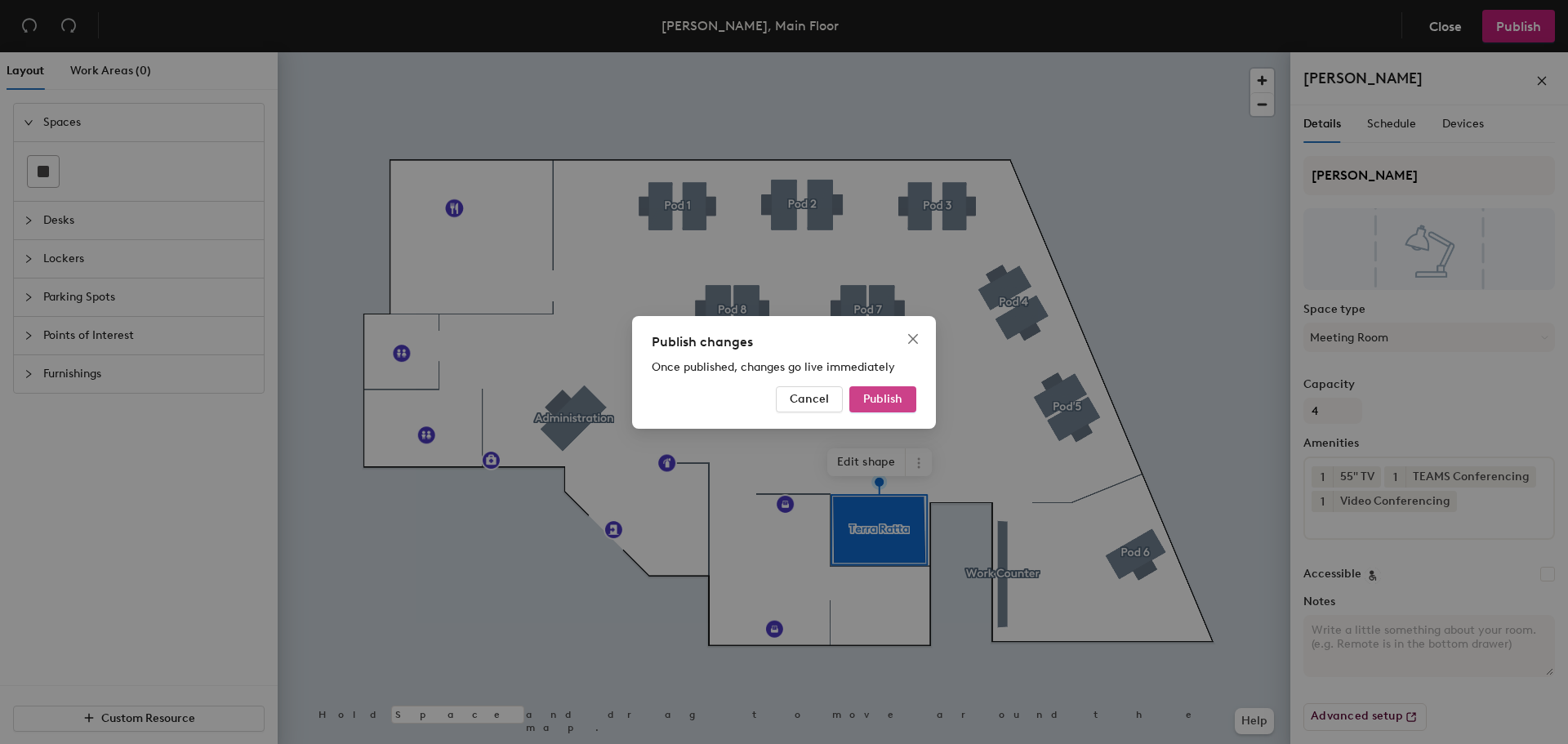
click at [888, 397] on span "Publish" at bounding box center [883, 399] width 39 height 14
